Goal: Task Accomplishment & Management: Manage account settings

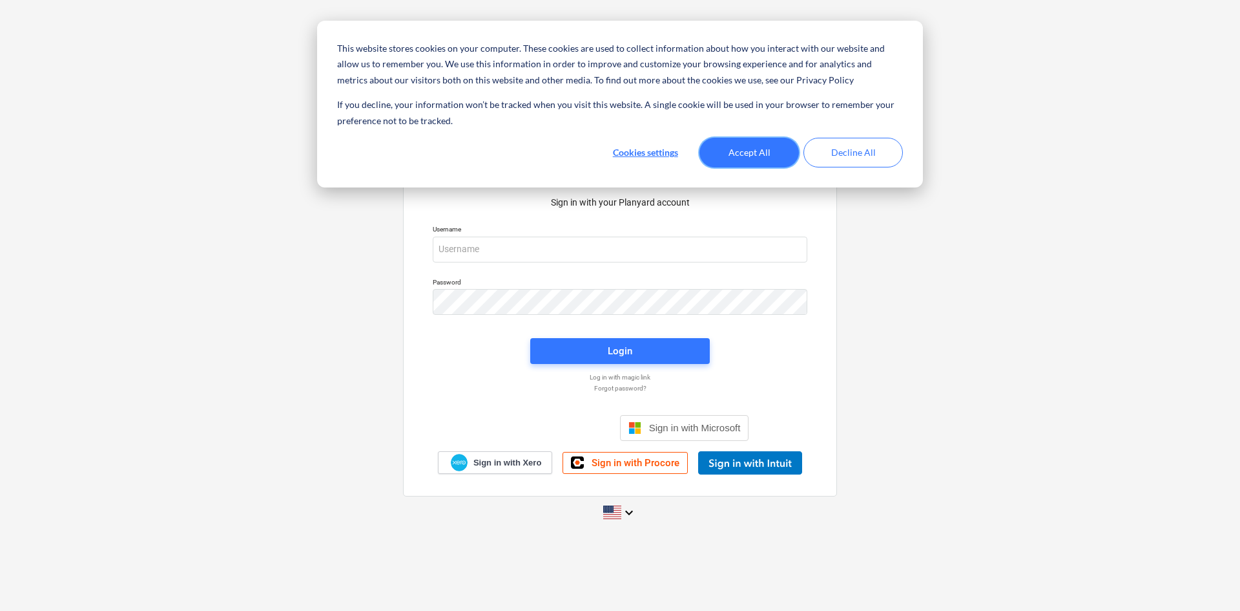
click at [751, 149] on button "Accept All" at bounding box center [749, 153] width 99 height 30
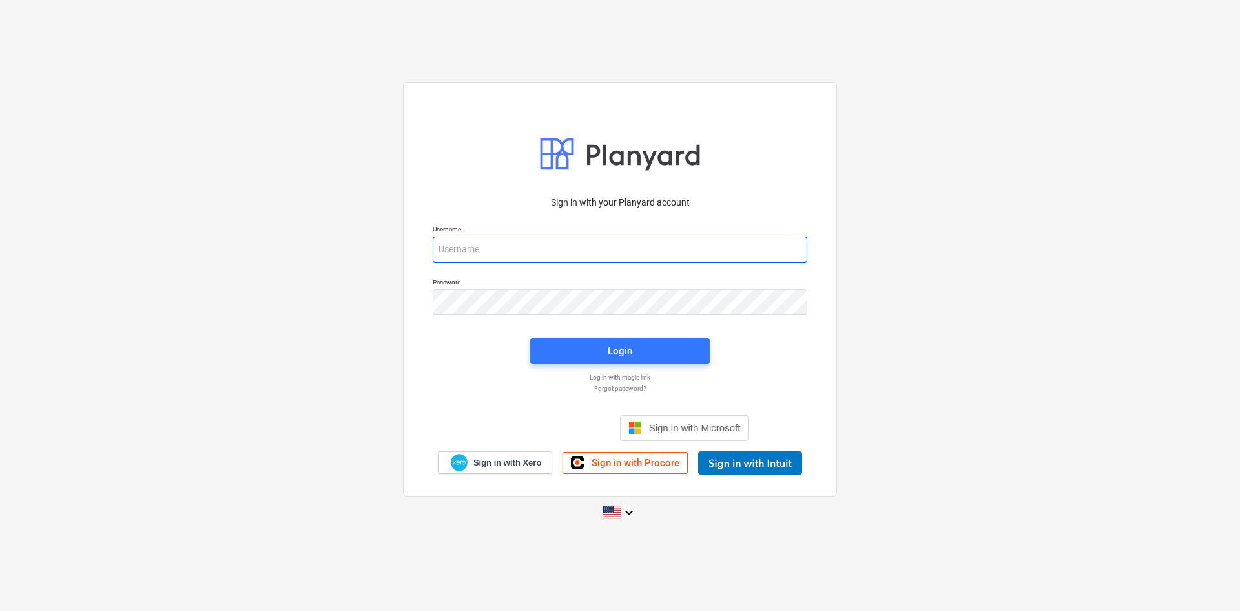
click at [636, 241] on input "email" at bounding box center [620, 249] width 375 height 26
paste input "92gnq02k"
type input "92gnq02k"
click at [570, 241] on input "92gnq02k" at bounding box center [620, 249] width 375 height 26
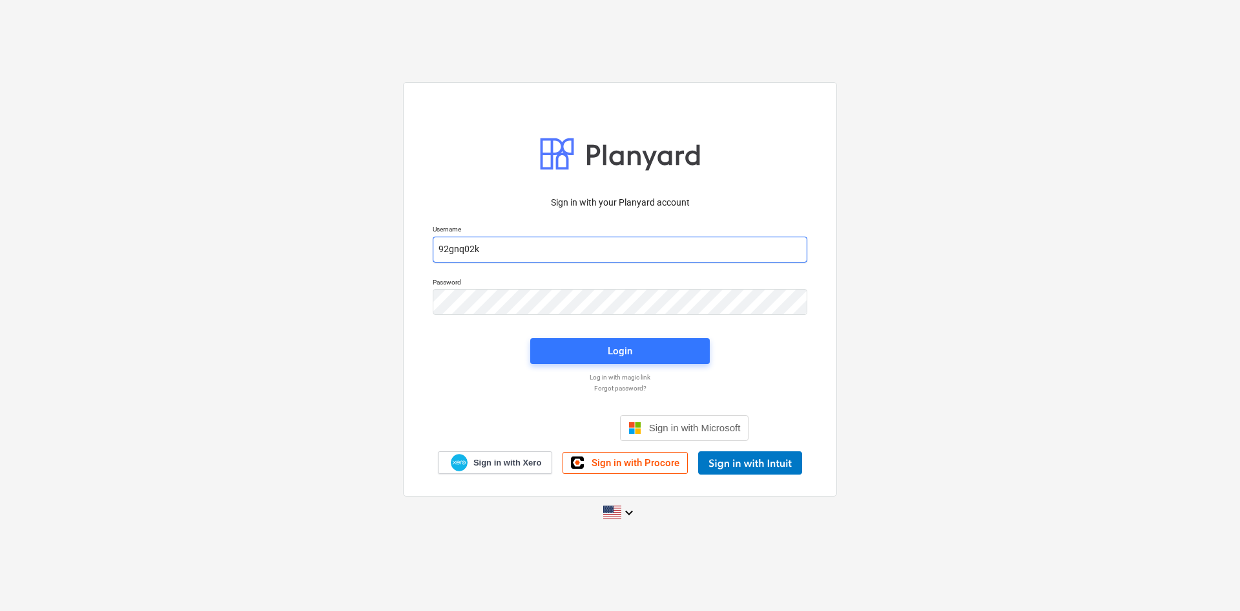
click at [570, 241] on input "92gnq02k" at bounding box center [620, 249] width 375 height 26
click at [548, 251] on input "lanzver1" at bounding box center [620, 249] width 375 height 26
type input "[EMAIL_ADDRESS][DOMAIN_NAME]"
click at [658, 359] on span "Login" at bounding box center [620, 350] width 149 height 17
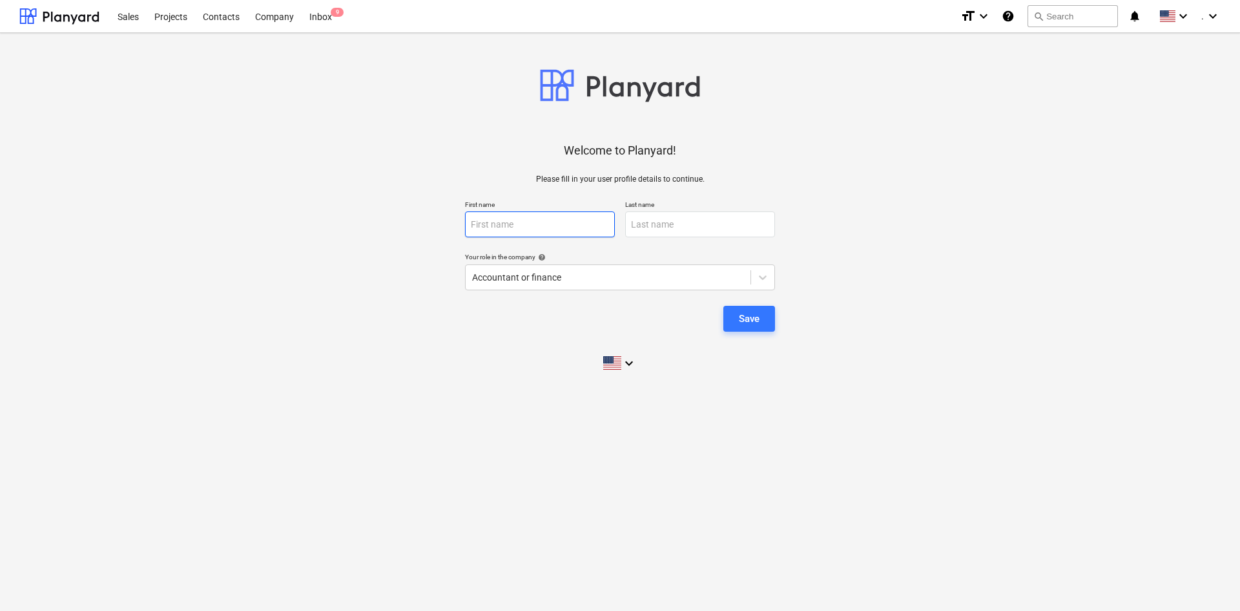
click at [511, 229] on input "text" at bounding box center [540, 224] width 150 height 26
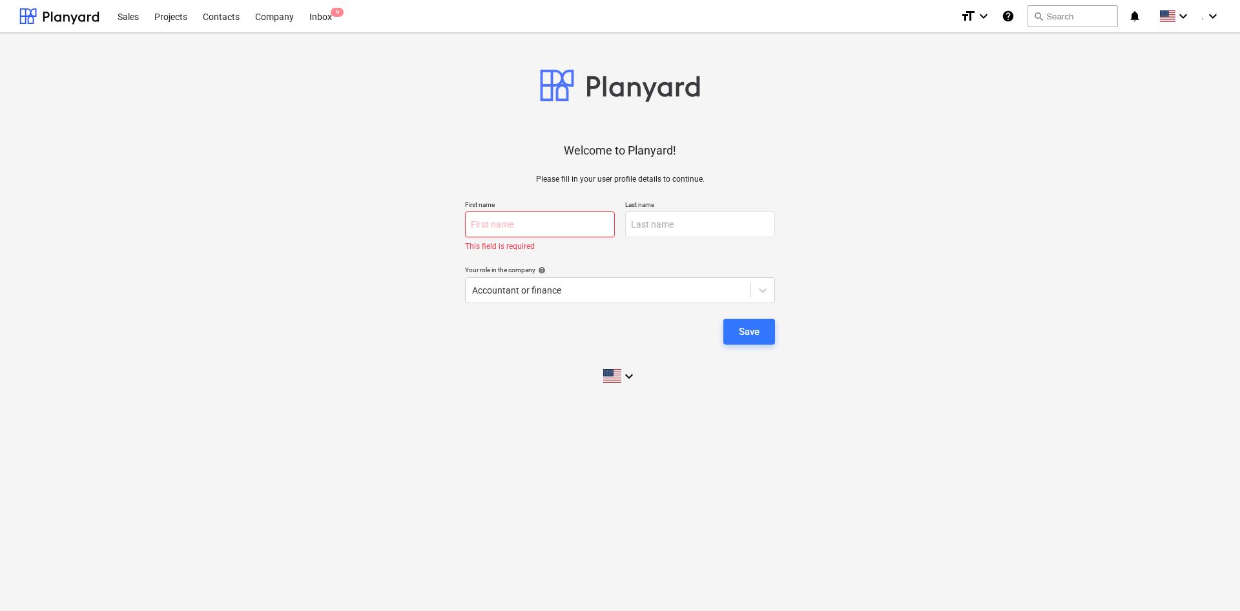
click at [512, 226] on input "text" at bounding box center [540, 224] width 150 height 26
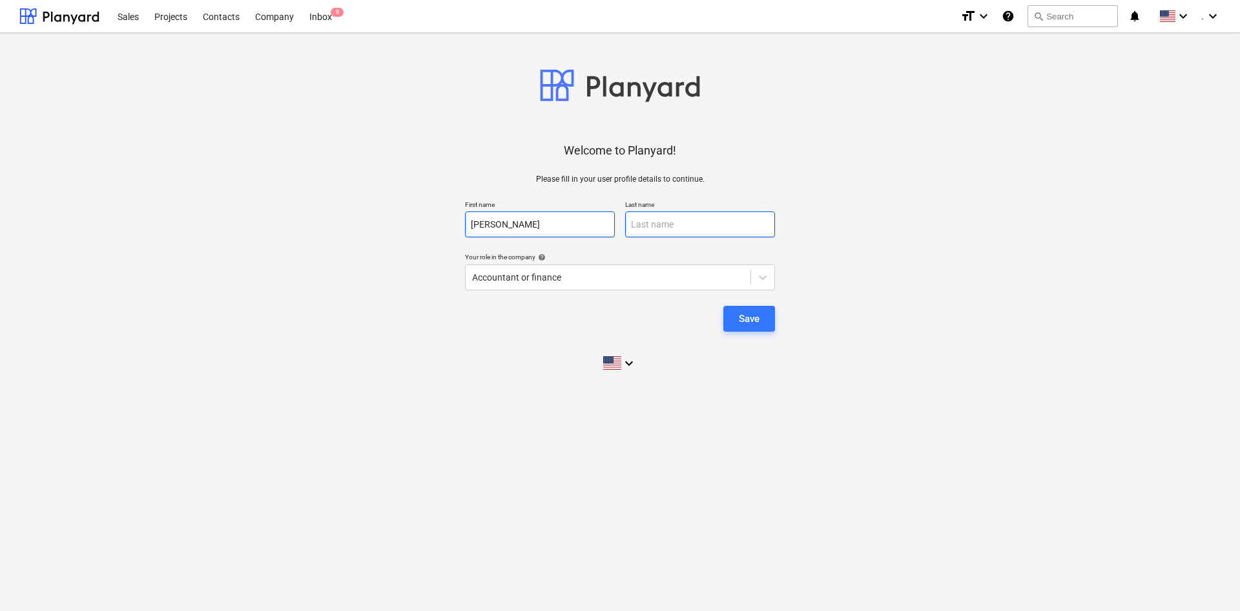
type input "[PERSON_NAME]"
click at [662, 218] on input "text" at bounding box center [700, 224] width 150 height 26
type input "Bacaling"
click at [629, 367] on icon "keyboard_arrow_down" at bounding box center [630, 363] width 16 height 16
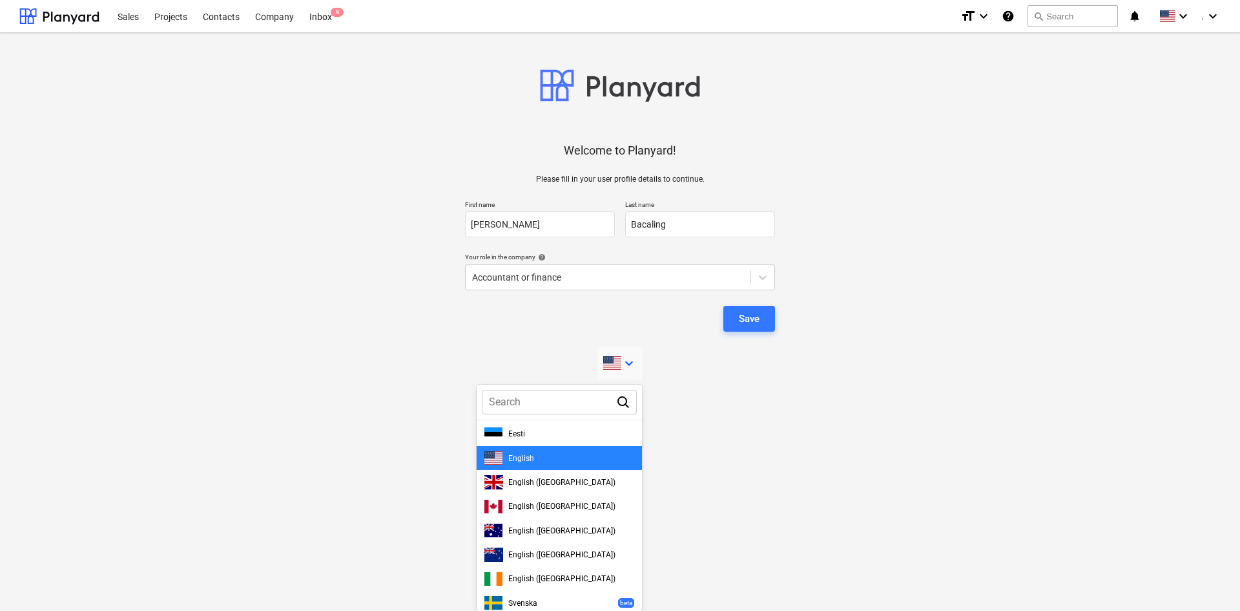
click at [667, 268] on div at bounding box center [620, 305] width 1240 height 611
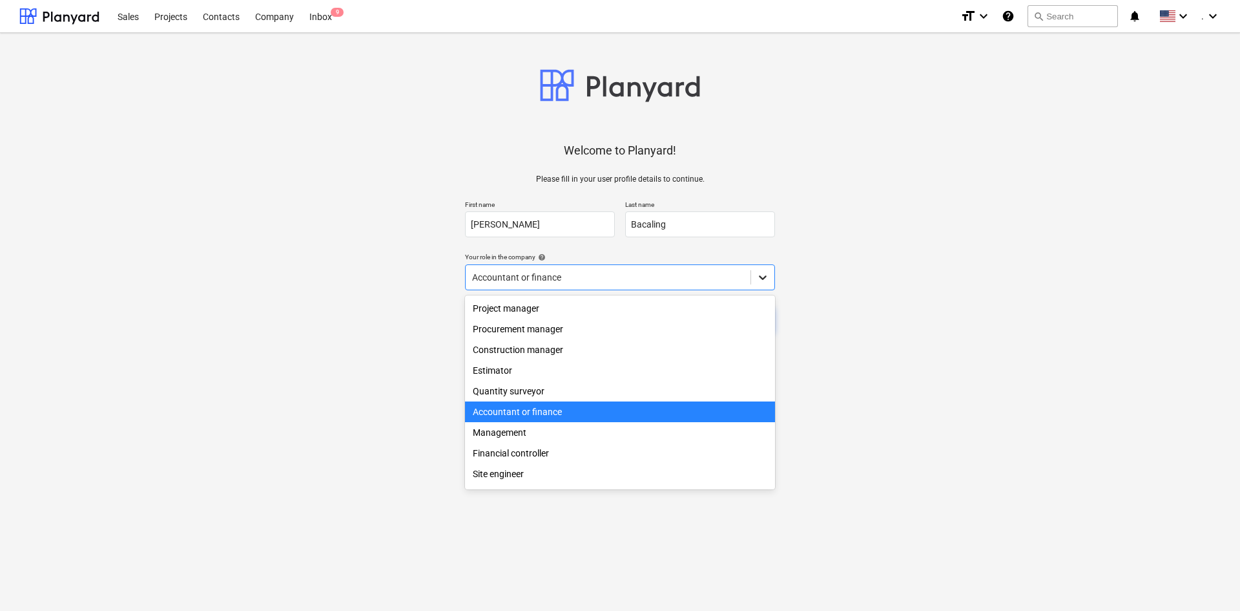
click at [763, 278] on icon at bounding box center [763, 277] width 8 height 5
click at [768, 278] on icon at bounding box center [763, 277] width 13 height 13
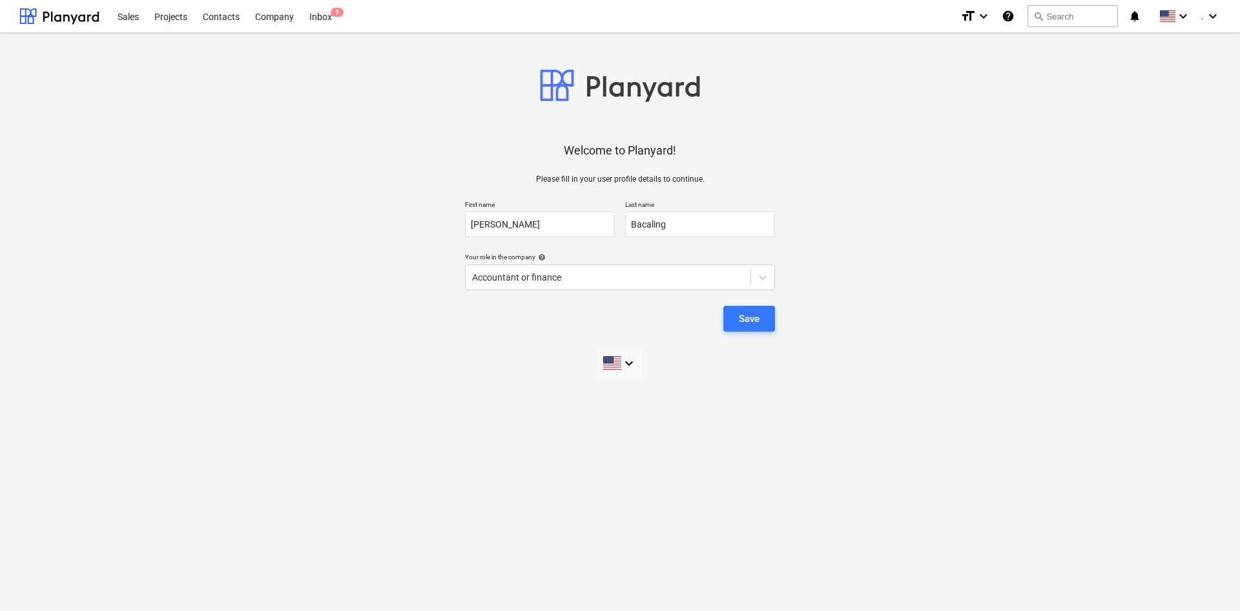
click at [280, 342] on div "Welcome to Planyard! Please fill in your user profile details to continue. Firs…" at bounding box center [620, 211] width 1202 height 336
click at [619, 359] on span at bounding box center [612, 363] width 18 height 14
type input "p"
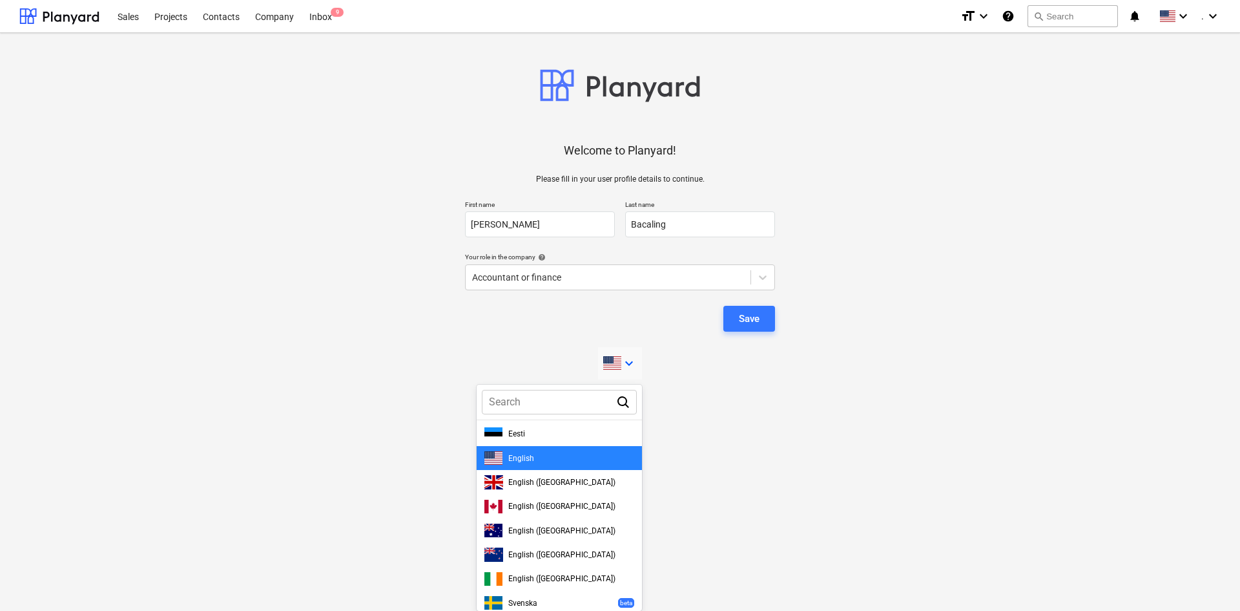
click at [751, 324] on div at bounding box center [620, 305] width 1240 height 611
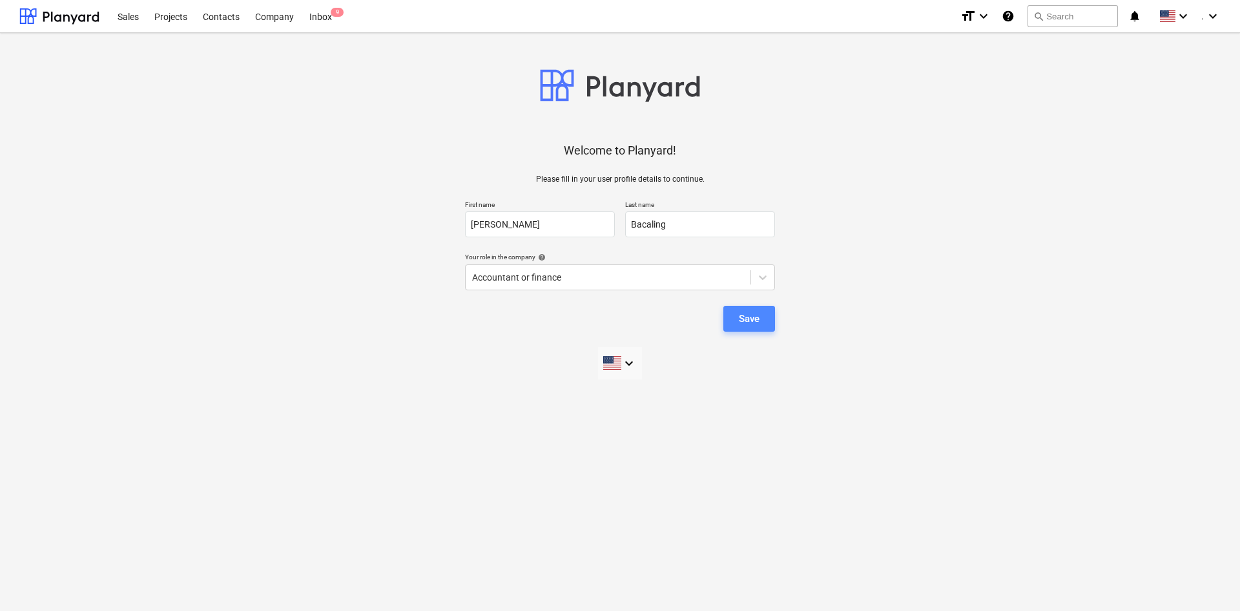
click at [751, 315] on div "Save" at bounding box center [749, 318] width 21 height 17
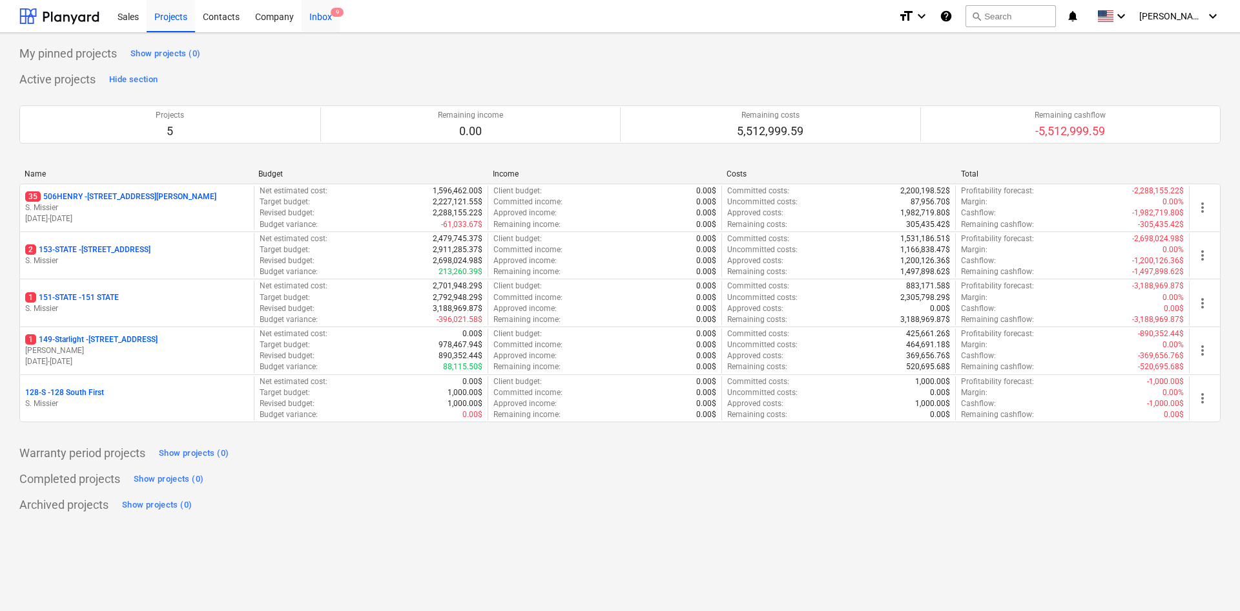
click at [327, 14] on div "Inbox 9" at bounding box center [321, 15] width 38 height 33
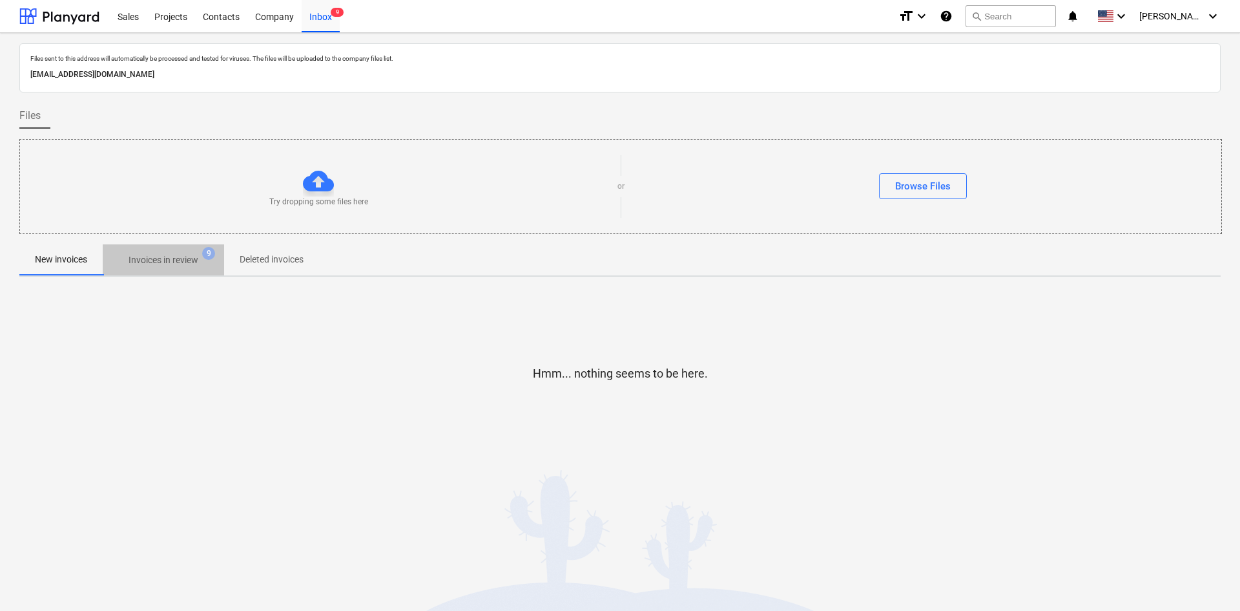
click at [190, 261] on p "Invoices in review" at bounding box center [164, 260] width 70 height 14
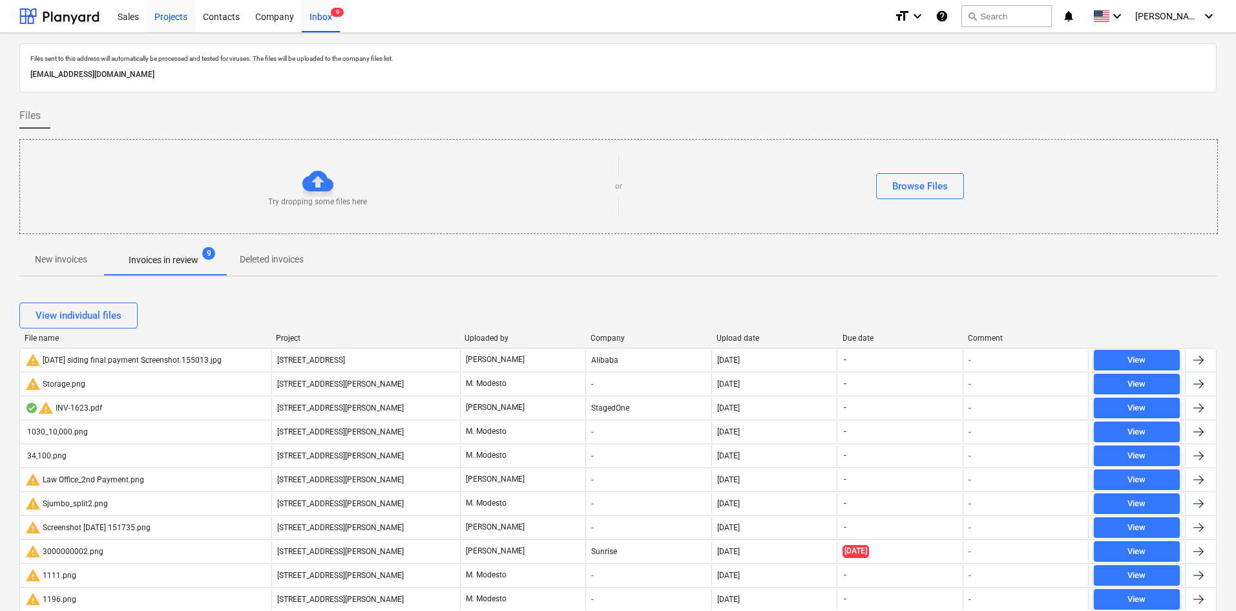
click at [159, 17] on div "Projects" at bounding box center [171, 15] width 48 height 33
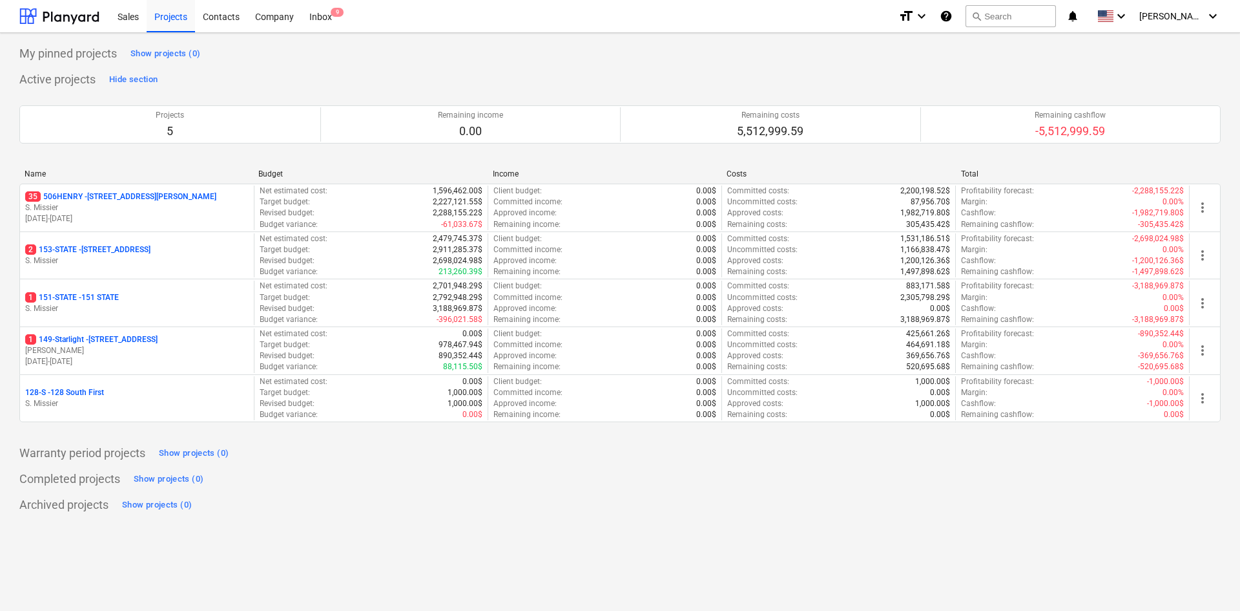
click at [945, 507] on div "Archived projects Show projects (0)" at bounding box center [620, 504] width 1202 height 21
click at [1071, 499] on div "Archived projects Show projects (0)" at bounding box center [620, 504] width 1202 height 21
